Goal: Information Seeking & Learning: Compare options

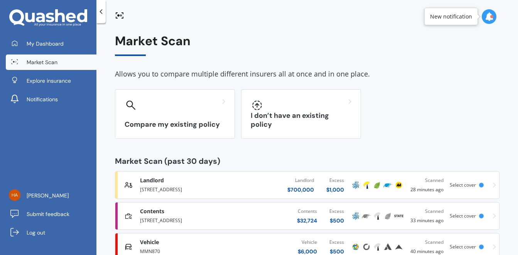
scroll to position [23, 0]
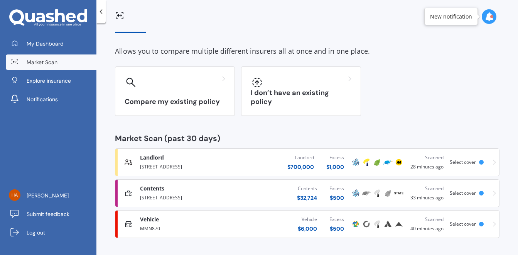
click at [267, 222] on div "Vehicle $ 6,000 Excess $ 500" at bounding box center [294, 223] width 113 height 23
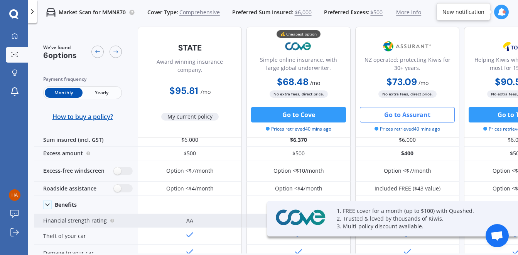
scroll to position [12, 0]
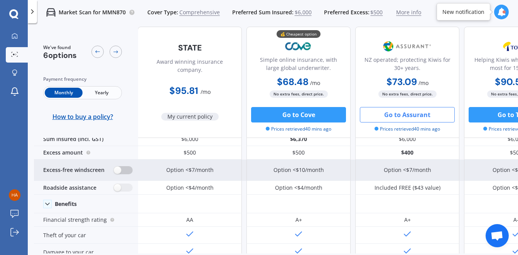
click at [118, 169] on label at bounding box center [123, 170] width 19 height 8
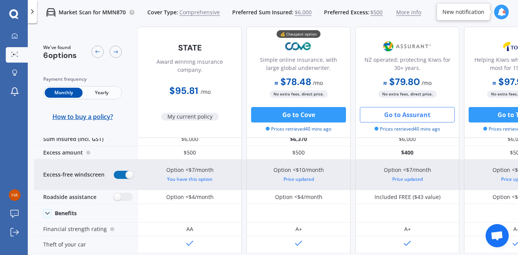
radio input "true"
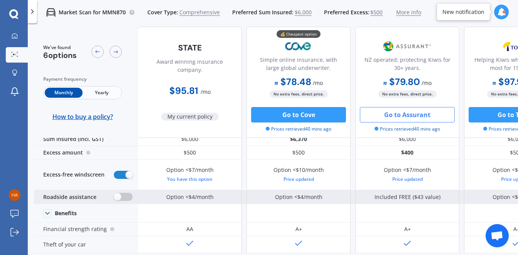
click at [118, 197] on label at bounding box center [123, 197] width 19 height 8
radio input "true"
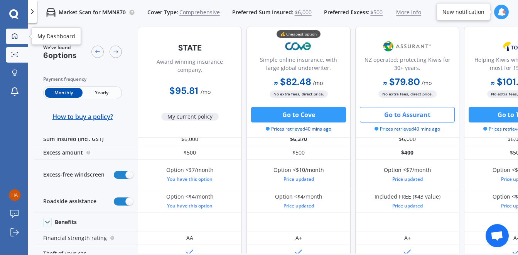
click at [12, 38] on icon at bounding box center [14, 35] width 5 height 5
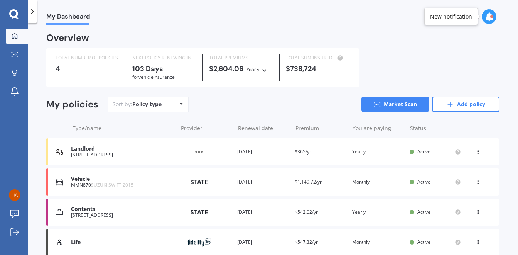
click at [292, 212] on div "Contents [STREET_ADDRESS] Provider Renewal date [DATE] Premium $542.02/yr You a…" at bounding box center [272, 211] width 453 height 27
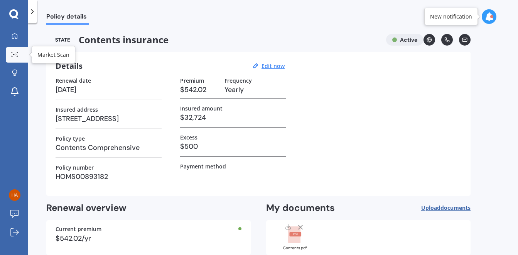
click at [20, 55] on div at bounding box center [15, 55] width 12 height 6
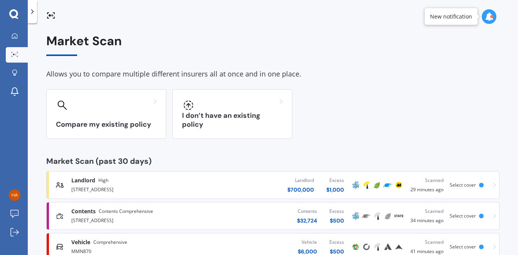
click at [248, 216] on div "Contents $ 32,724 Excess $ 500" at bounding box center [276, 215] width 147 height 23
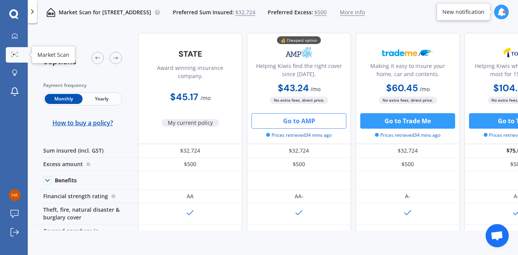
click at [13, 53] on icon at bounding box center [14, 54] width 7 height 5
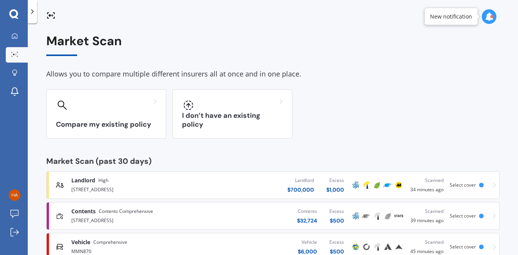
click at [211, 245] on div "Vehicle $ 6,000 Excess $ 500" at bounding box center [276, 246] width 147 height 23
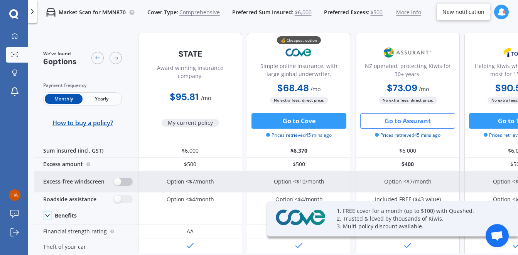
click at [122, 182] on label at bounding box center [123, 181] width 19 height 8
radio input "true"
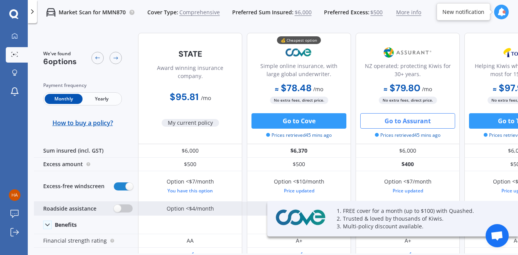
click at [120, 207] on label at bounding box center [123, 208] width 19 height 8
radio input "true"
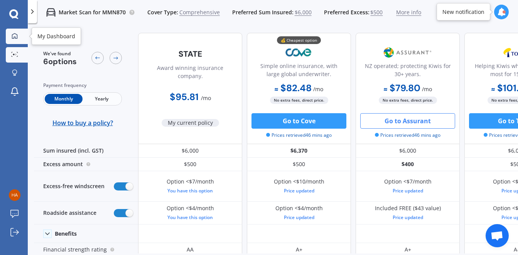
click at [17, 35] on icon at bounding box center [14, 35] width 5 height 5
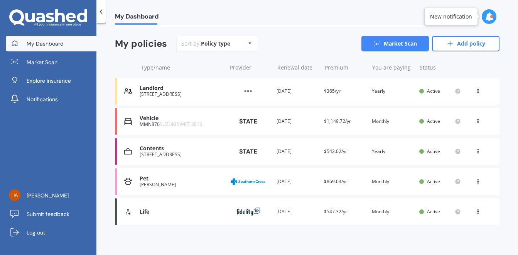
scroll to position [64, 0]
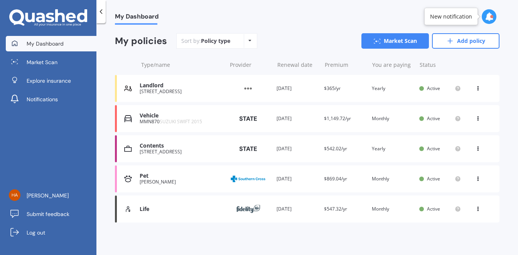
click at [343, 183] on div "Pet Griffin Provider Renewal date 27 Oct 2026 Premium $869.04/yr You are paying…" at bounding box center [307, 178] width 385 height 27
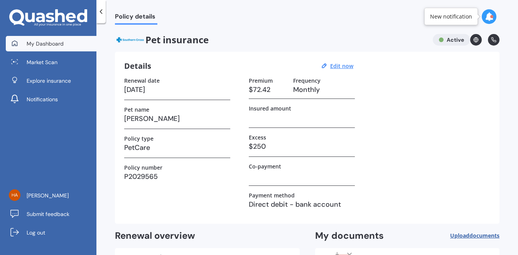
click at [35, 46] on span "My Dashboard" at bounding box center [45, 44] width 37 height 8
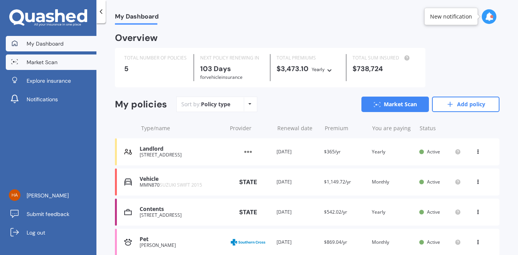
click at [36, 55] on link "Market Scan" at bounding box center [51, 61] width 91 height 15
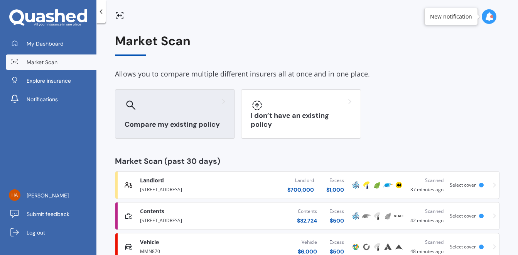
scroll to position [23, 0]
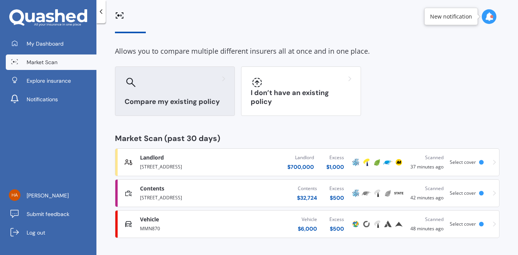
click at [180, 93] on div "Compare my existing policy" at bounding box center [175, 90] width 120 height 49
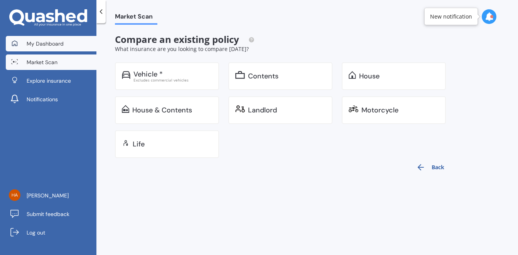
click at [43, 39] on link "My Dashboard" at bounding box center [51, 43] width 91 height 15
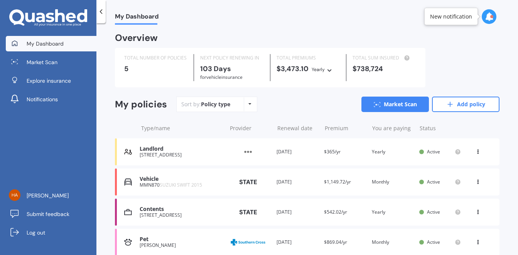
scroll to position [24, 0]
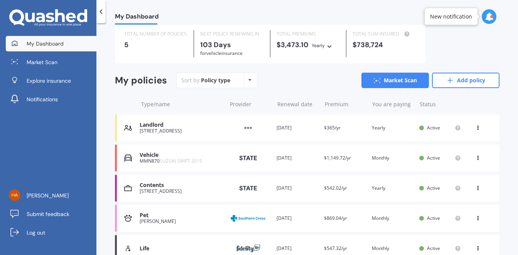
click at [490, 17] on icon at bounding box center [489, 16] width 8 height 8
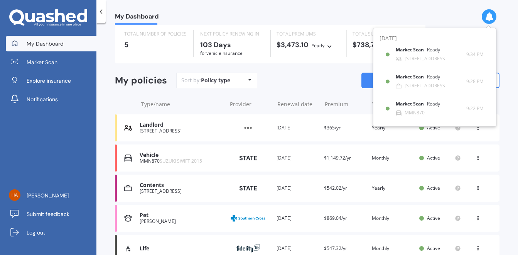
click at [490, 17] on icon at bounding box center [489, 16] width 8 height 8
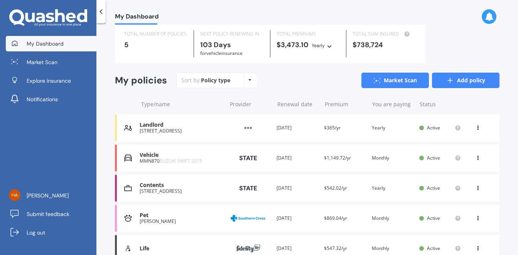
scroll to position [64, 0]
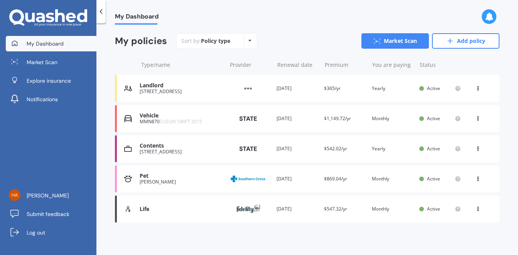
click at [478, 179] on icon at bounding box center [477, 177] width 5 height 5
click at [376, 176] on div "You are paying Monthly" at bounding box center [393, 179] width 42 height 8
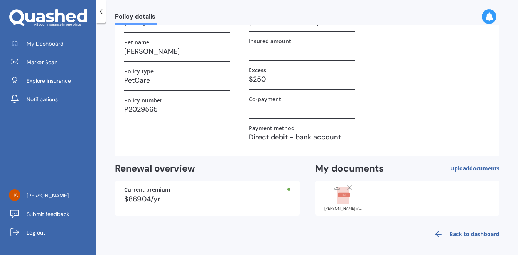
scroll to position [69, 0]
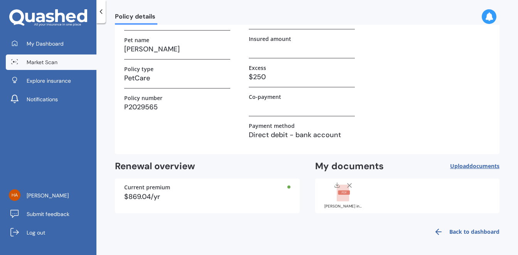
click at [43, 69] on link "Market Scan" at bounding box center [51, 61] width 91 height 15
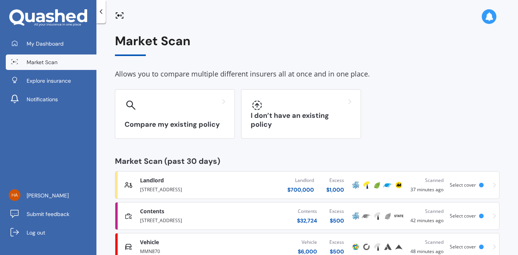
scroll to position [23, 0]
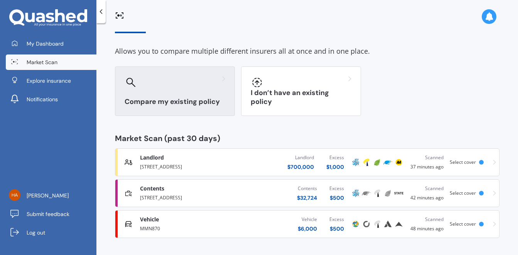
click at [146, 96] on div "Compare my existing policy" at bounding box center [175, 90] width 120 height 49
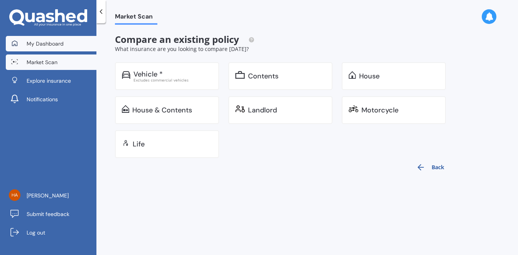
click at [43, 46] on span "My Dashboard" at bounding box center [45, 44] width 37 height 8
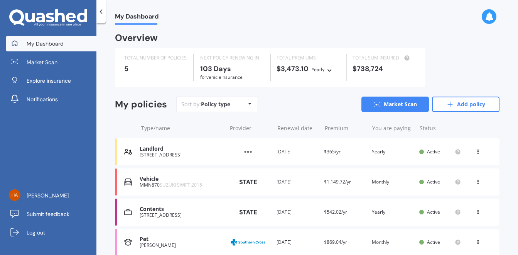
scroll to position [64, 0]
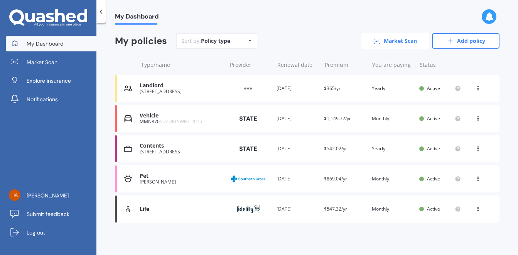
click at [397, 42] on link "Market Scan" at bounding box center [395, 40] width 68 height 15
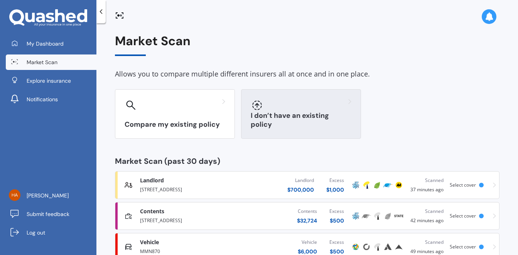
scroll to position [23, 0]
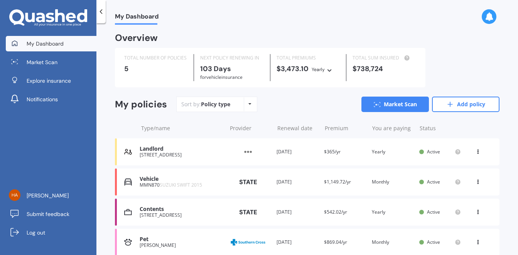
scroll to position [64, 0]
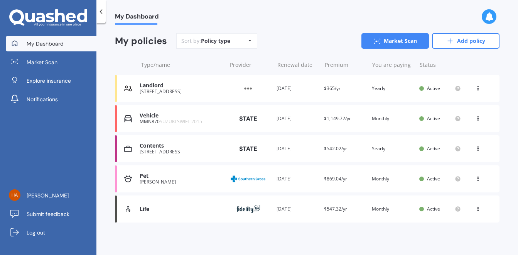
click at [257, 177] on img at bounding box center [248, 178] width 39 height 15
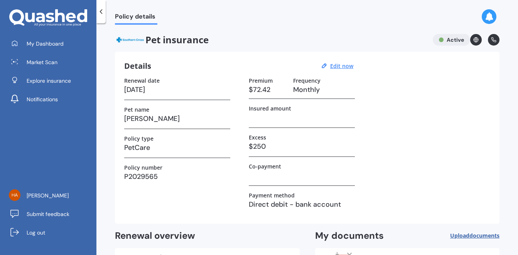
click at [495, 40] on icon at bounding box center [493, 39] width 5 height 5
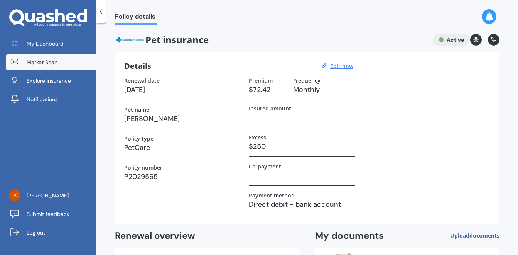
click at [18, 68] on link "Market Scan" at bounding box center [51, 61] width 91 height 15
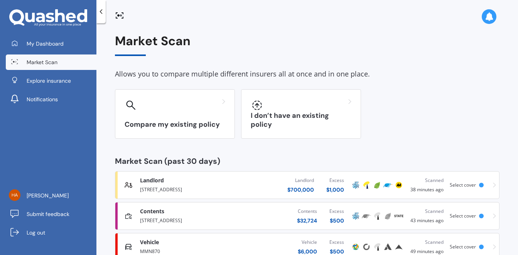
scroll to position [23, 0]
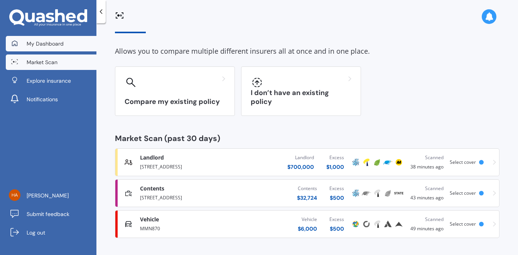
click at [41, 39] on link "My Dashboard" at bounding box center [51, 43] width 91 height 15
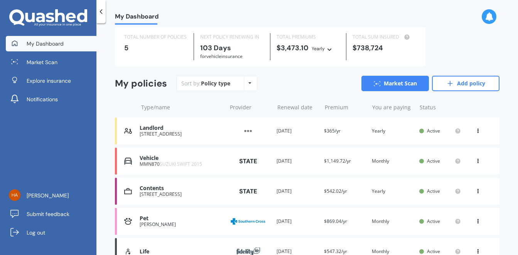
scroll to position [64, 0]
